Goal: Find specific page/section: Find specific page/section

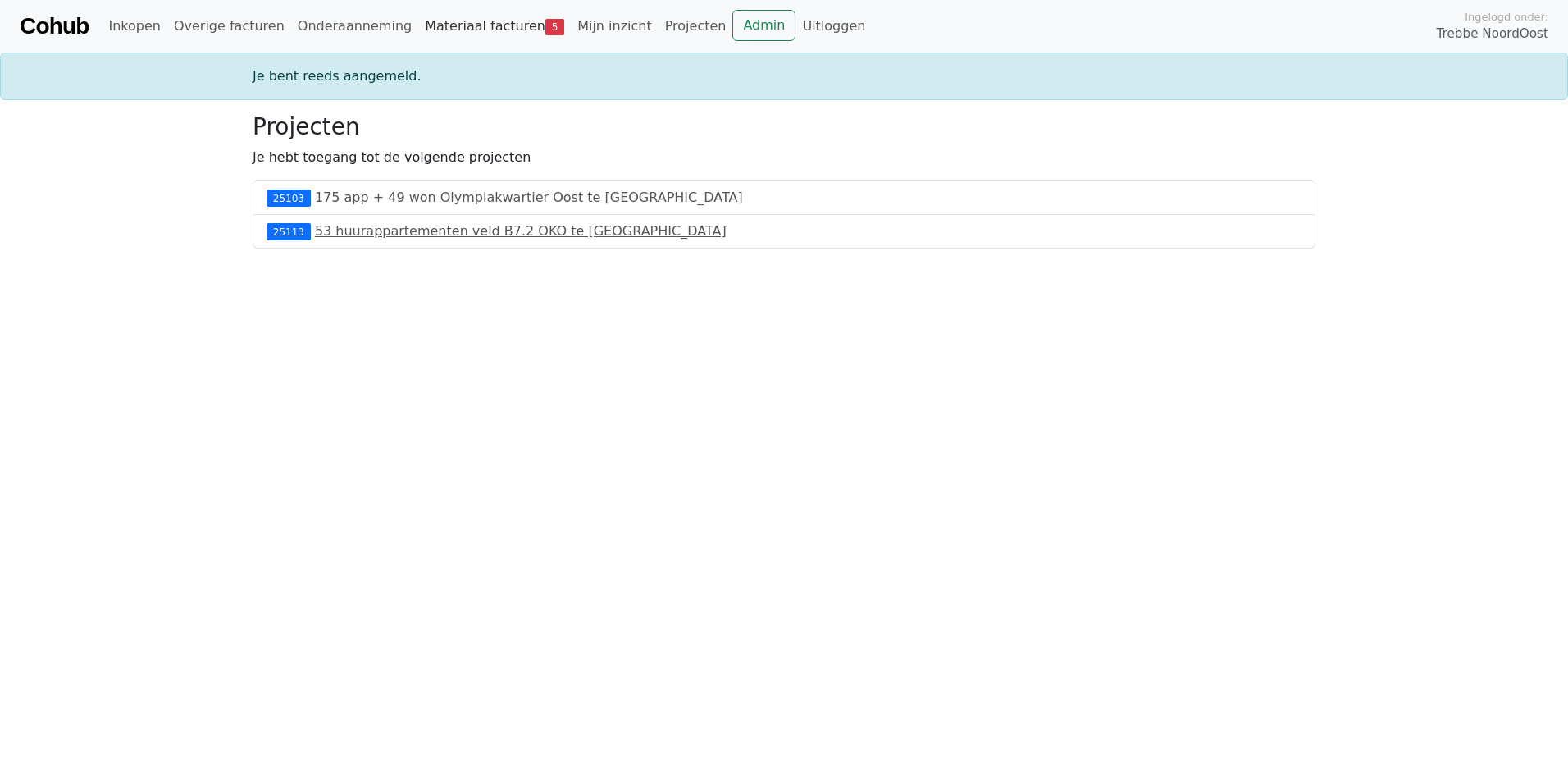
click at [468, 28] on link "Materiaal facturen 5" at bounding box center [494, 26] width 153 height 33
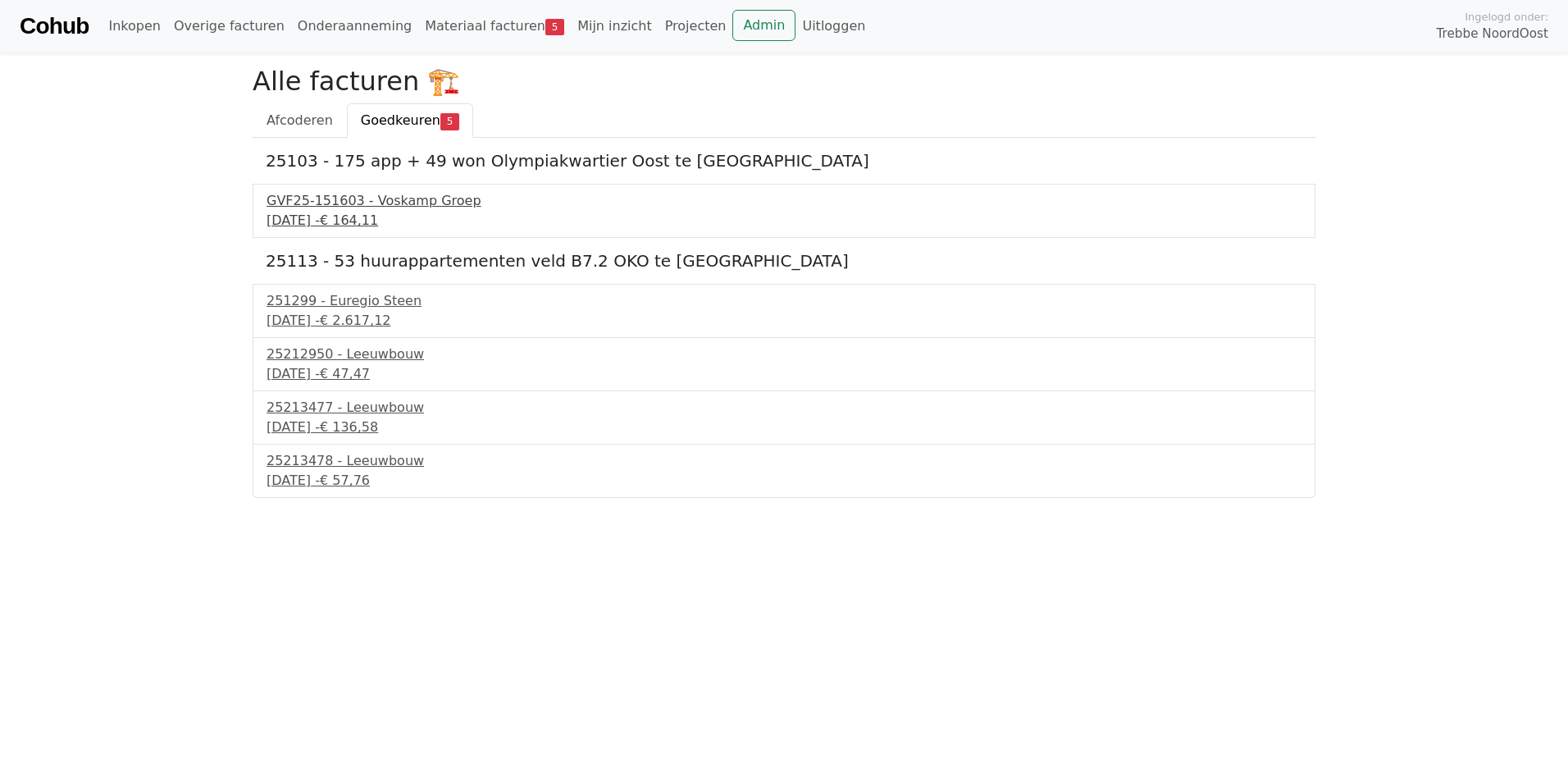
click at [296, 199] on div "GVF25-151603 - Voskamp Groep" at bounding box center [784, 200] width 1035 height 19
